Goal: Check status: Check status

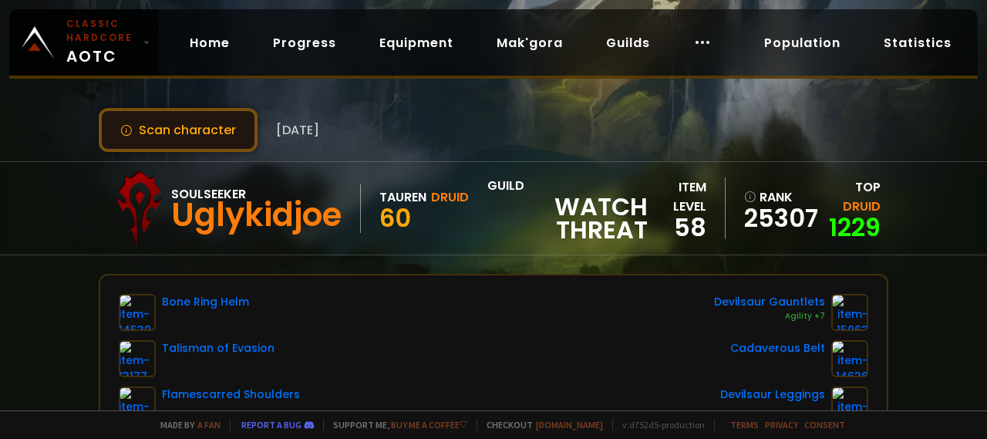
click at [248, 124] on button "Scan character" at bounding box center [178, 130] width 159 height 44
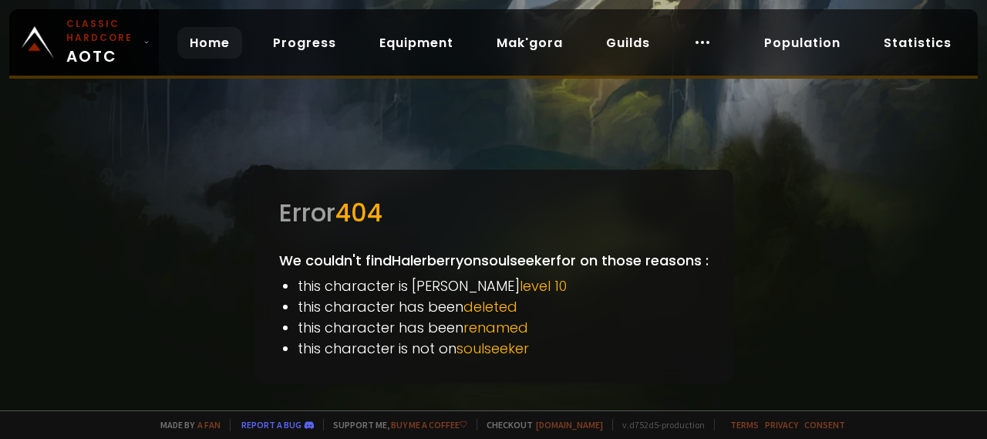
click at [201, 42] on link "Home" at bounding box center [209, 43] width 65 height 32
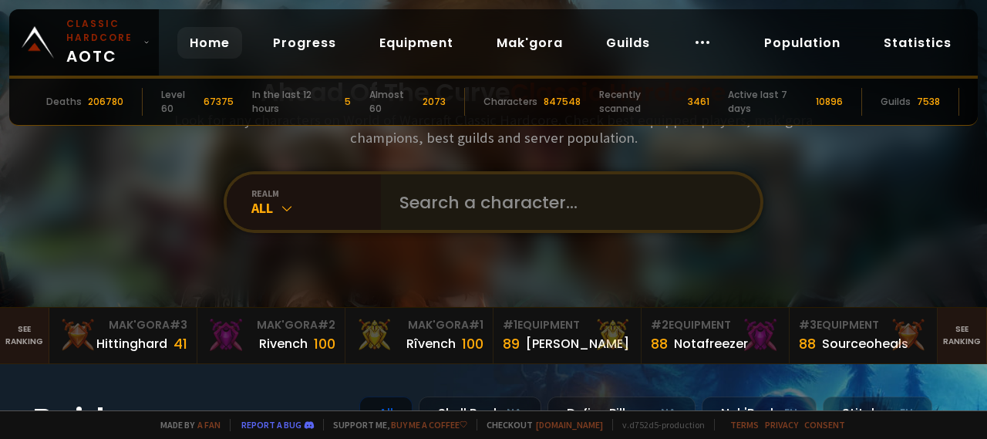
click at [381, 200] on div at bounding box center [570, 202] width 379 height 56
click at [456, 200] on input "text" at bounding box center [566, 202] width 352 height 56
paste input "Halerberry"
type input "Halerberry"
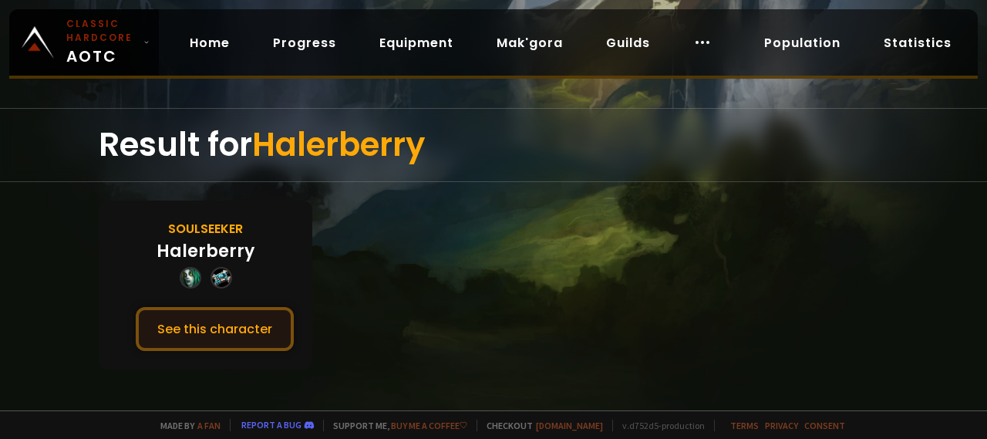
click at [198, 328] on button "See this character" at bounding box center [215, 329] width 158 height 44
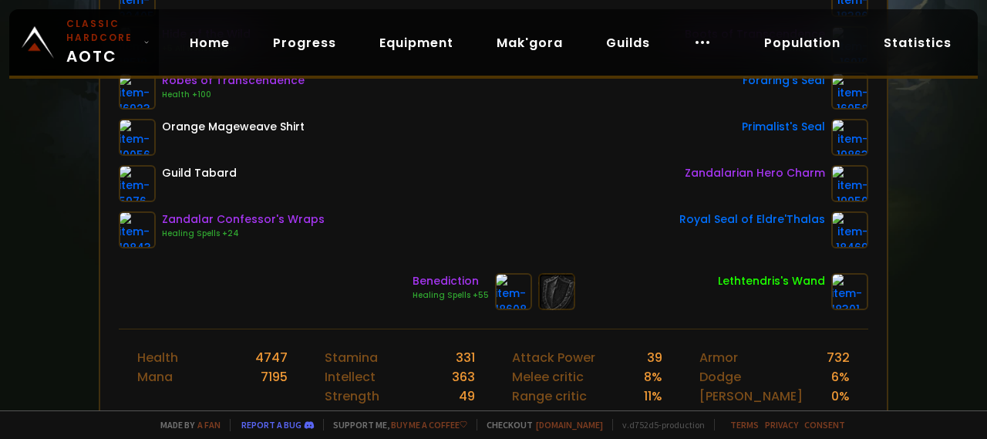
scroll to position [463, 0]
